Goal: Task Accomplishment & Management: Complete application form

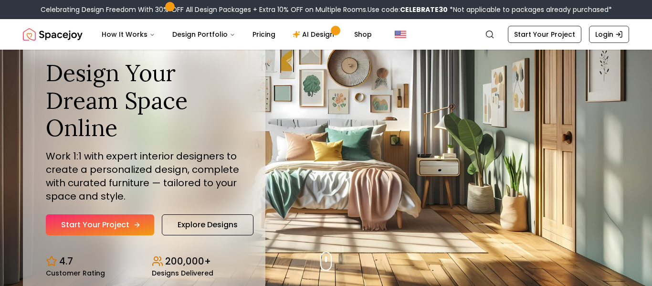
click at [117, 217] on link "Start Your Project" at bounding box center [100, 224] width 108 height 21
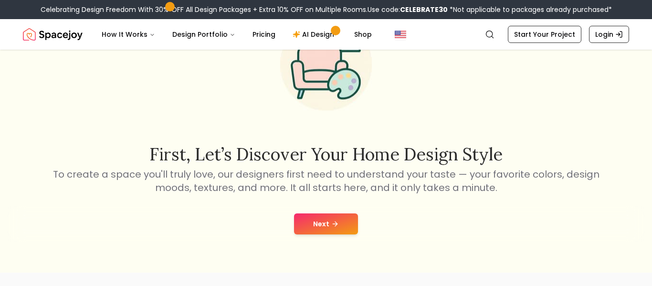
scroll to position [77, 0]
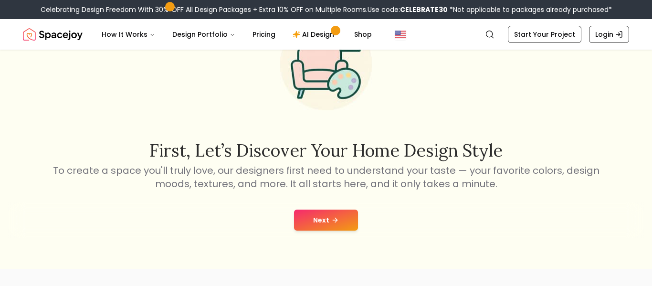
click at [312, 219] on button "Next" at bounding box center [326, 220] width 64 height 21
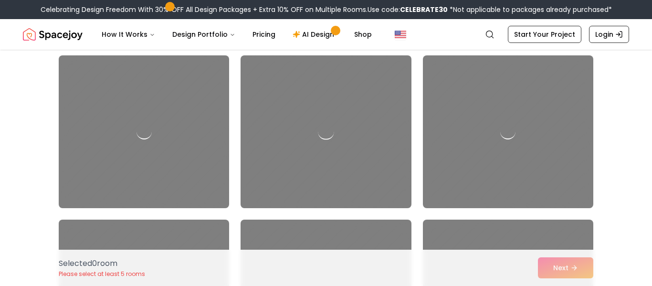
scroll to position [74, 0]
click at [287, 79] on div at bounding box center [325, 132] width 179 height 160
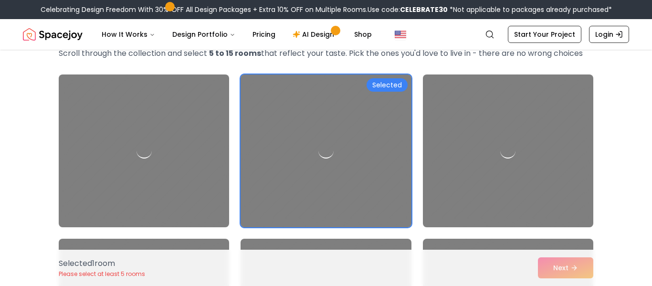
scroll to position [0, 0]
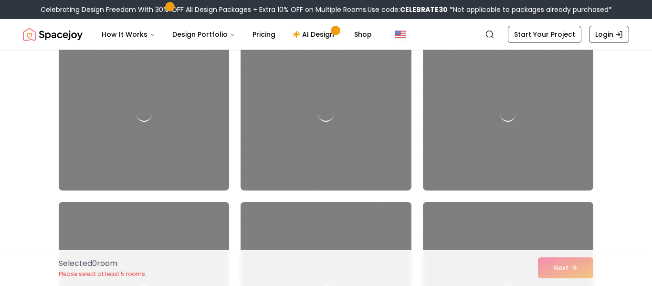
scroll to position [91, 0]
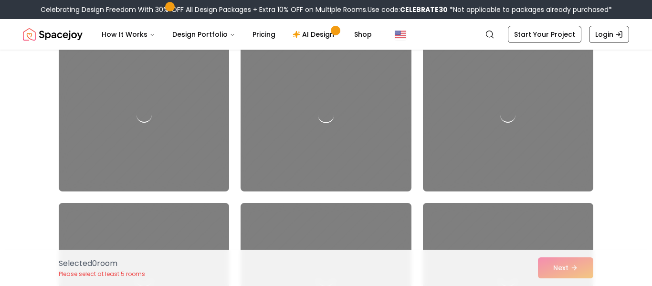
click at [296, 122] on div at bounding box center [325, 115] width 179 height 160
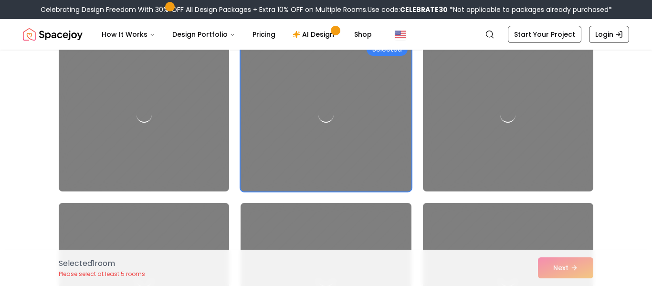
click at [207, 203] on div at bounding box center [143, 279] width 179 height 160
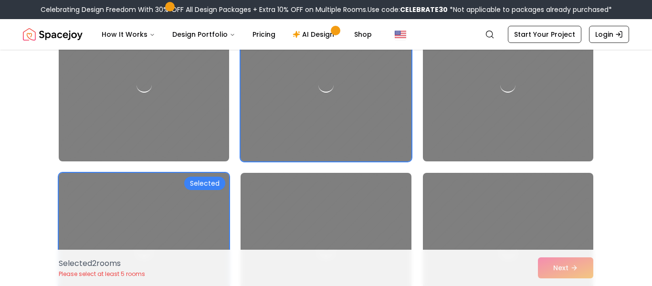
click at [476, 184] on div at bounding box center [508, 249] width 179 height 160
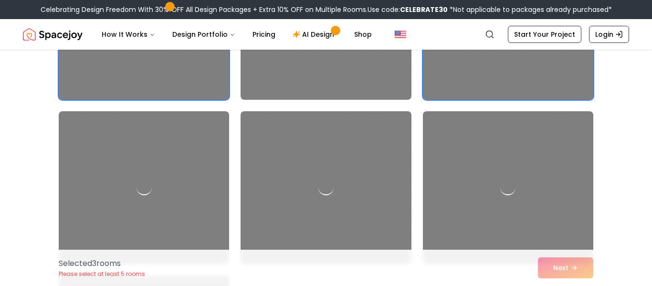
scroll to position [352, 0]
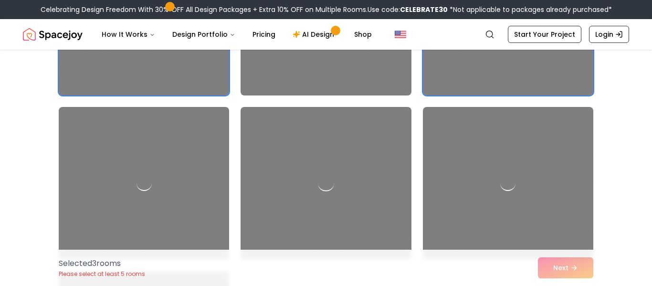
click at [385, 198] on div at bounding box center [325, 183] width 179 height 160
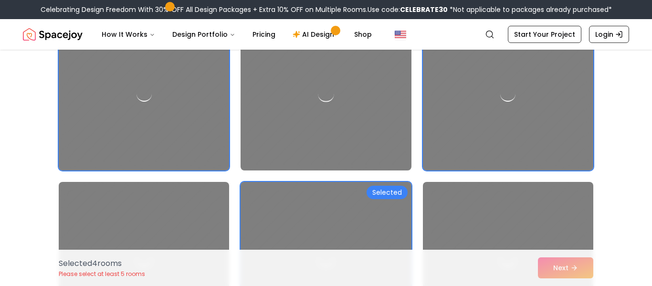
click at [339, 129] on div at bounding box center [325, 94] width 179 height 160
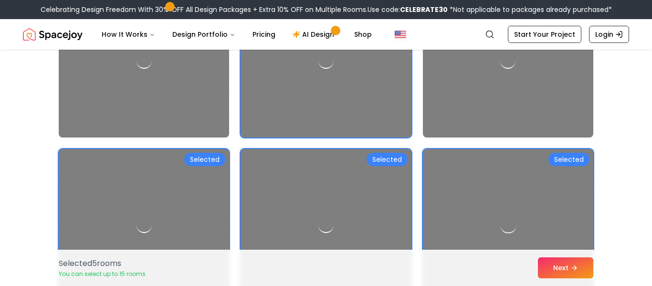
scroll to position [143, 0]
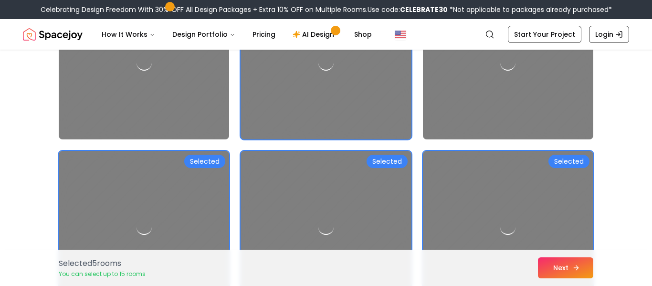
click at [560, 271] on button "Next" at bounding box center [565, 267] width 55 height 21
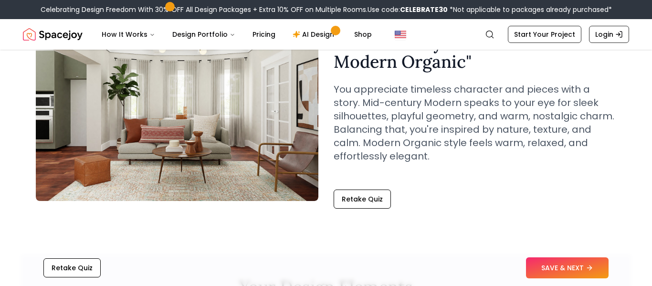
scroll to position [90, 0]
click at [376, 201] on button "Retake Quiz" at bounding box center [362, 198] width 57 height 19
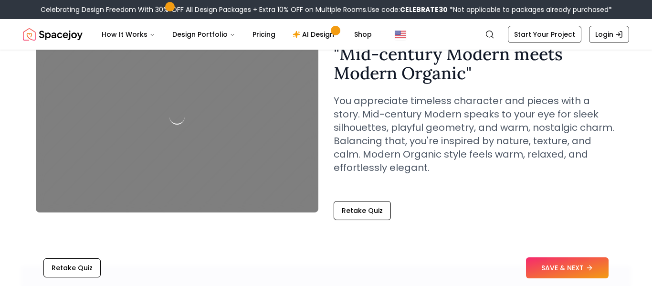
scroll to position [90, 0]
